Goal: Task Accomplishment & Management: Complete application form

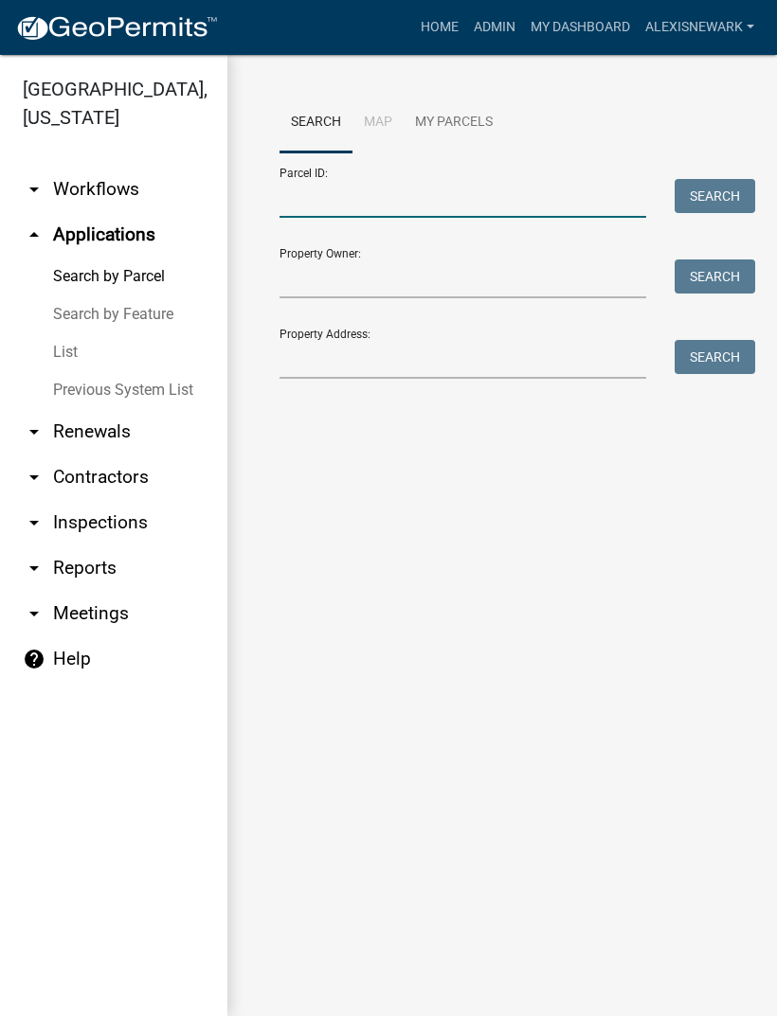
click at [402, 188] on input "Parcel ID:" at bounding box center [462, 198] width 367 height 39
click at [408, 191] on input "Parcel ID:" at bounding box center [462, 198] width 367 height 39
paste input "17000992003000"
type input "17000992003000"
click at [693, 197] on button "Search" at bounding box center [714, 196] width 80 height 34
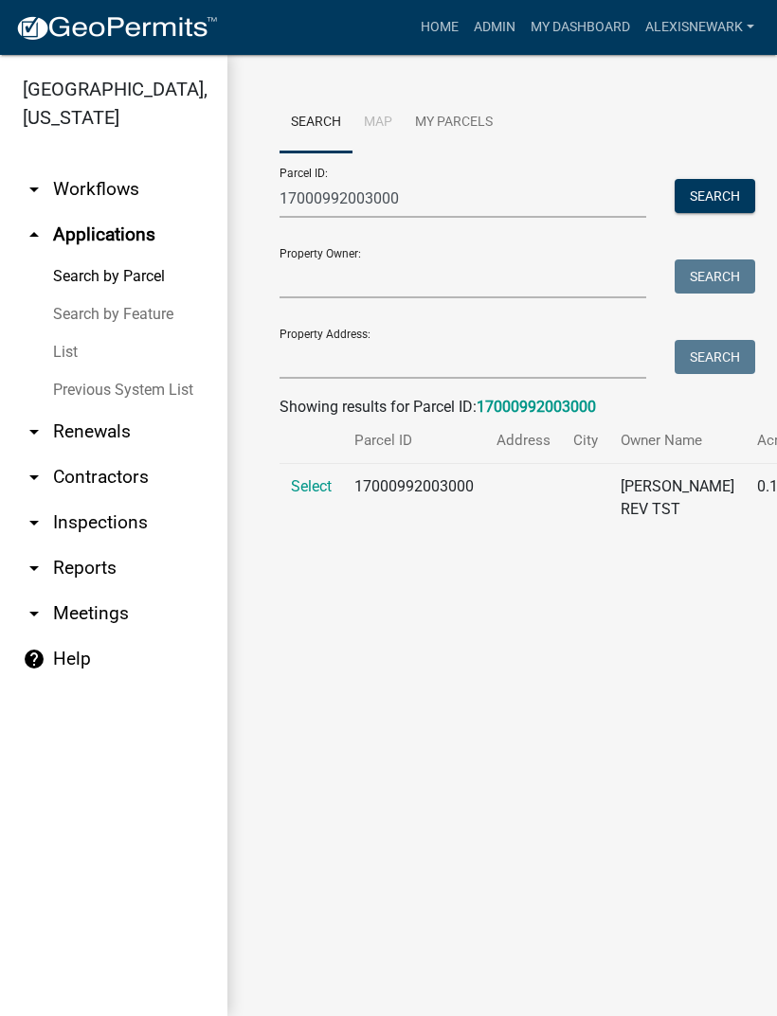
click at [323, 495] on span "Select" at bounding box center [311, 486] width 41 height 18
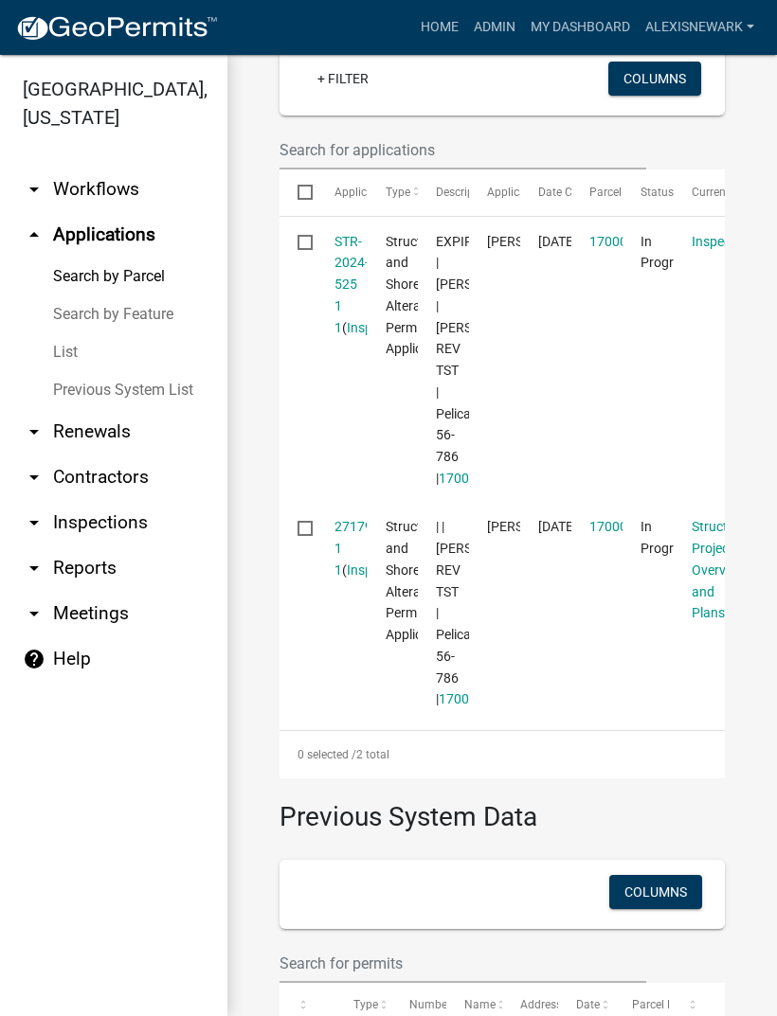
scroll to position [557, 0]
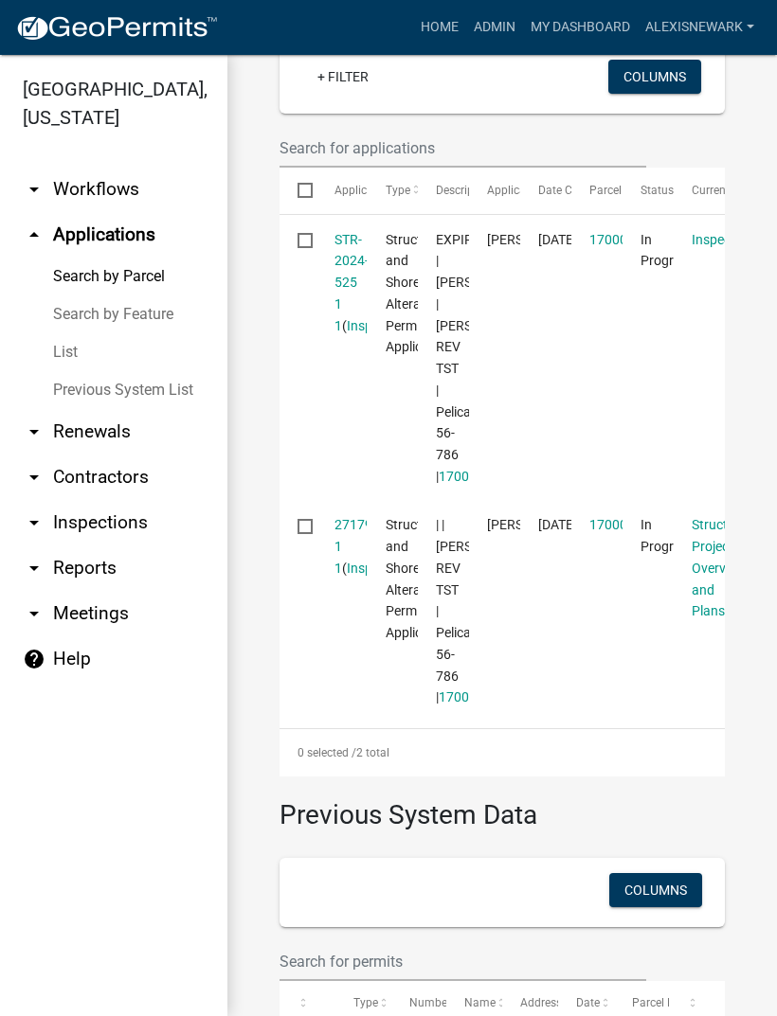
click at [344, 309] on link "STR-2024-525 1 1" at bounding box center [351, 282] width 34 height 101
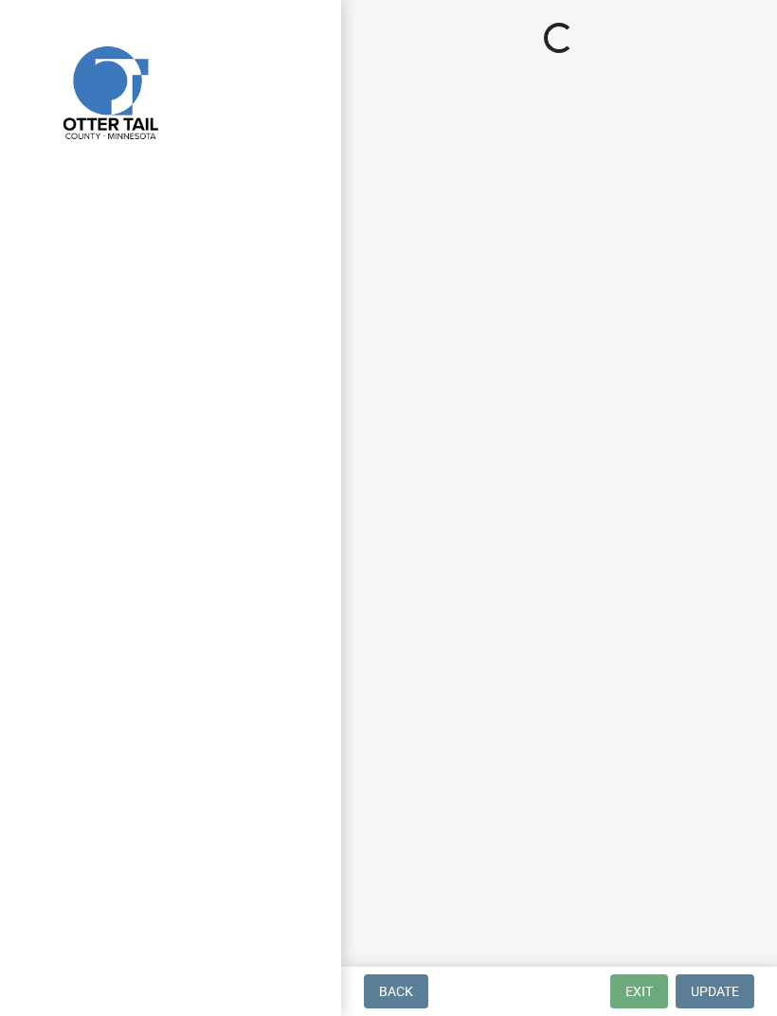
select select "710d5f49-2663-4e73-9718-d0c4e189f5ed"
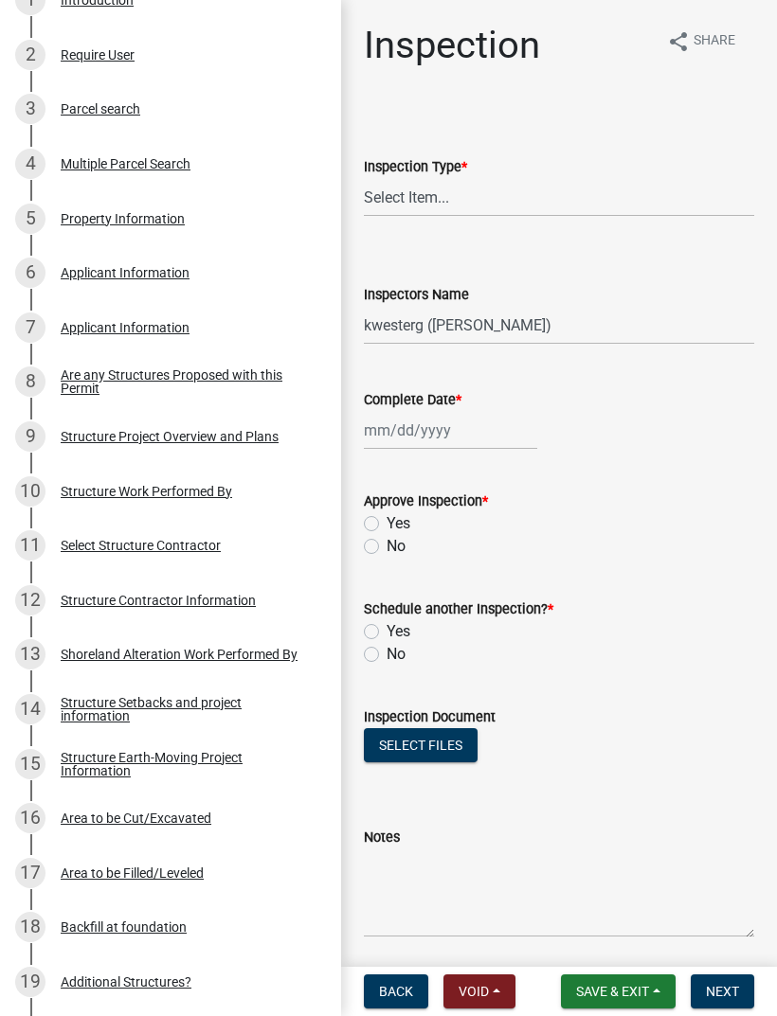
scroll to position [421, 0]
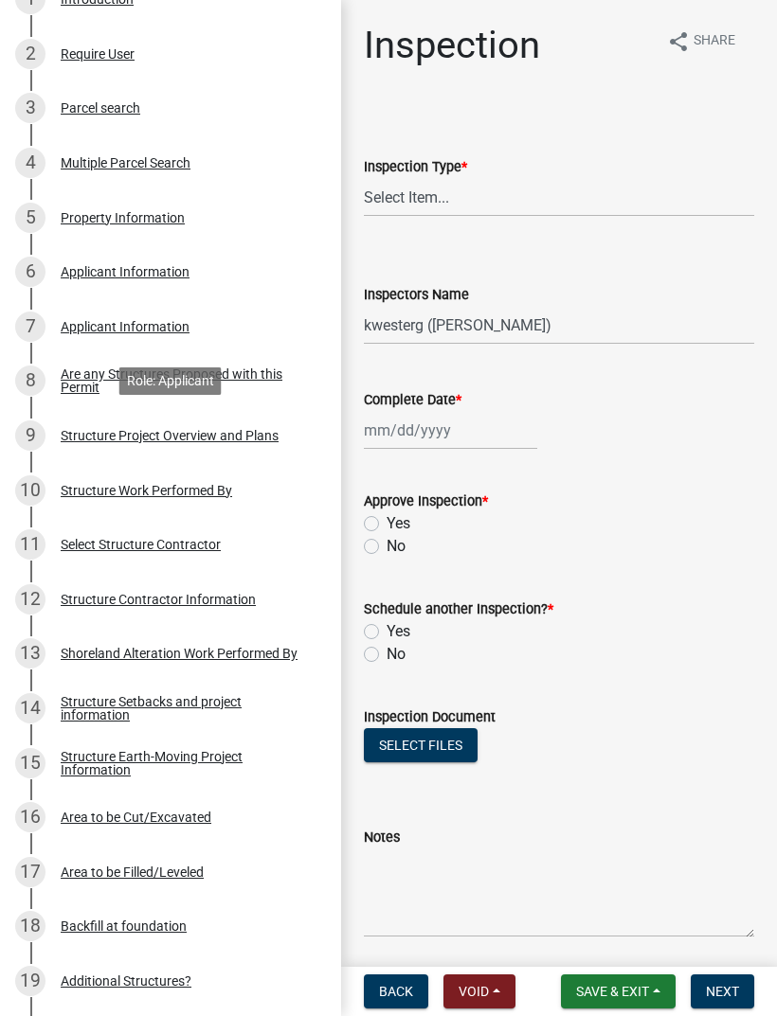
click at [103, 438] on div "Structure Project Overview and Plans" at bounding box center [170, 435] width 218 height 13
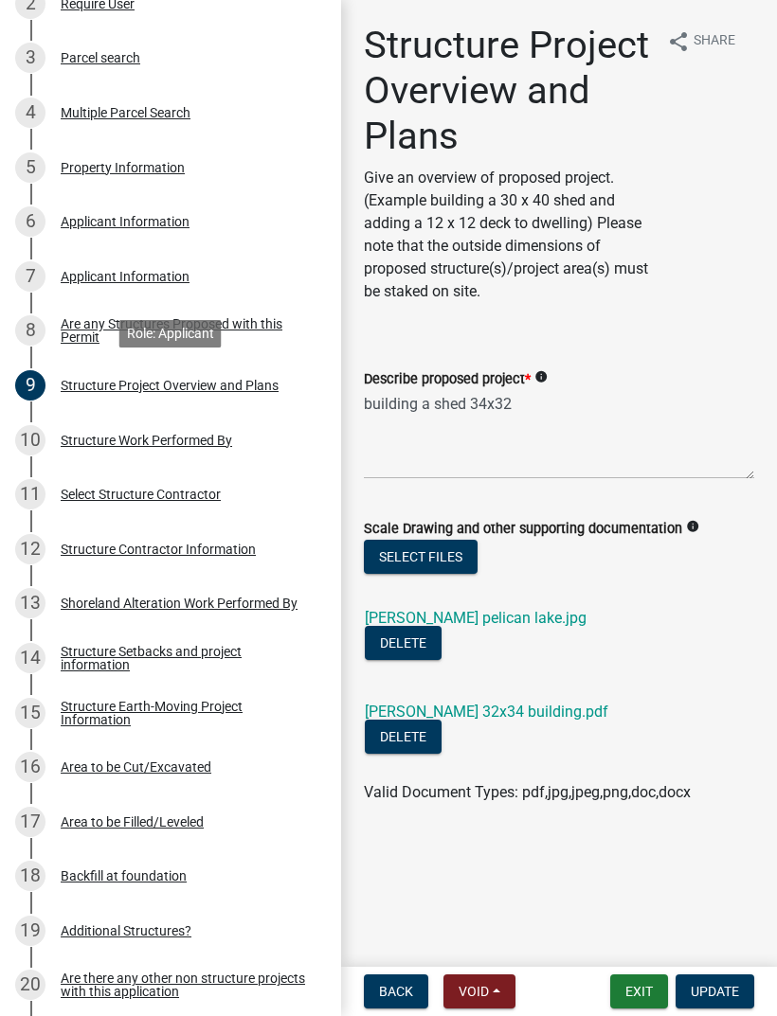
scroll to position [507, 0]
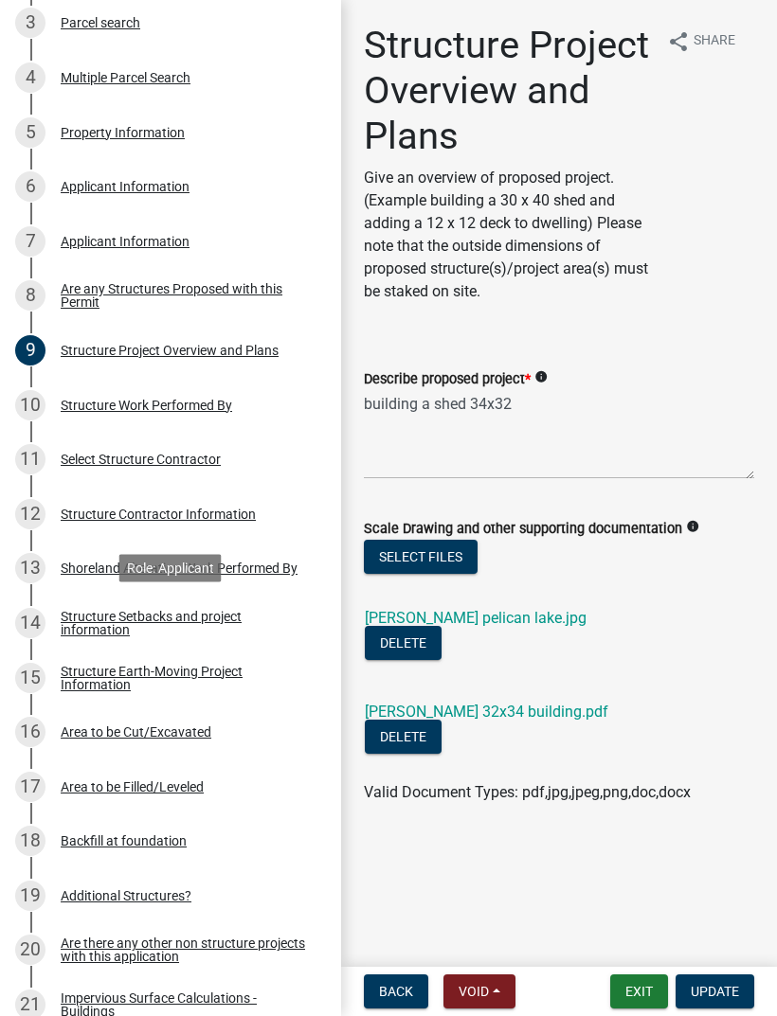
click at [82, 619] on div "Structure Setbacks and project information" at bounding box center [186, 623] width 250 height 27
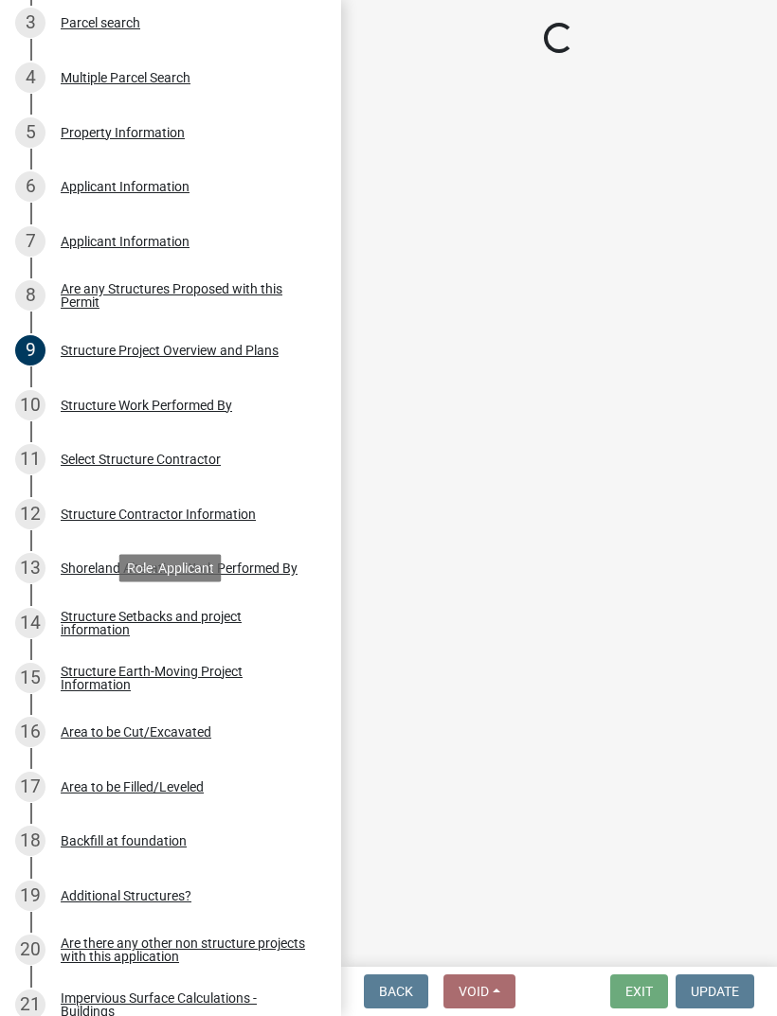
select select "25a02ecf-16f8-4dec-ac47-822d39ad9576"
select select "c185e313-3403-4239-bd61-bb563c58a77a"
select select "e560a688-e561-477d-b756-2b3ad714d8bd"
select select "b13ed3f6-1f73-490c-b6b9-92dfa0212ca3"
select select "e80e3e2c-e9d0-4b64-95b5-c0b12854bba2"
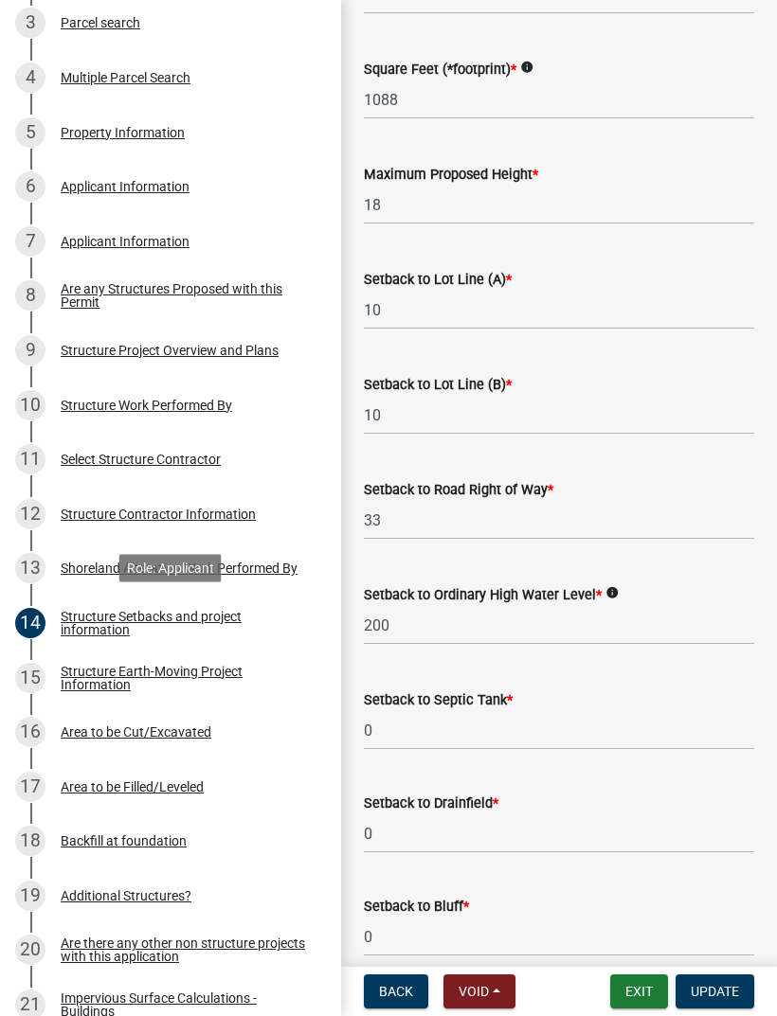
scroll to position [982, 0]
